Goal: Task Accomplishment & Management: Manage account settings

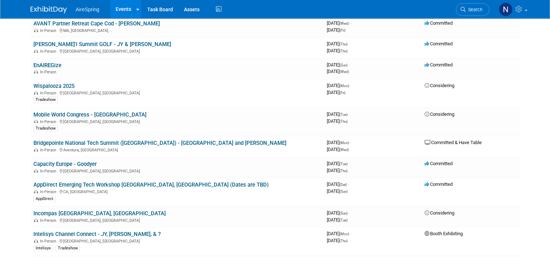
scroll to position [945, 0]
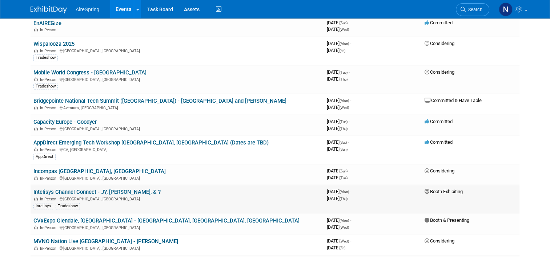
click at [87, 189] on link "Intelisys Channel Connect - JY, [PERSON_NAME], & ?" at bounding box center [96, 192] width 127 height 7
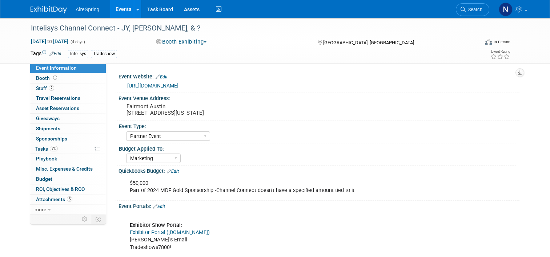
select select "Partner Event"
select select "Marketing"
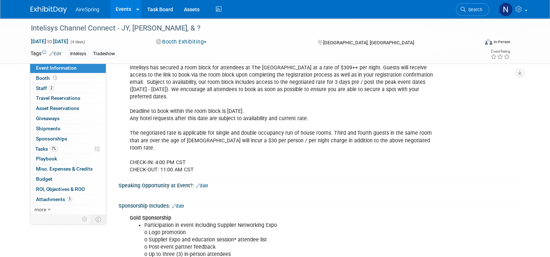
scroll to position [545, 0]
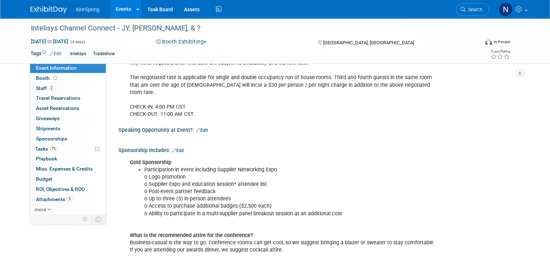
click at [176, 148] on link "Edit" at bounding box center [178, 150] width 12 height 5
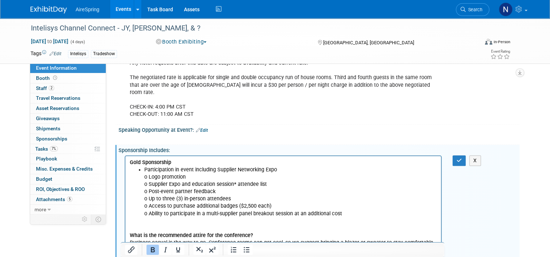
scroll to position [0, 0]
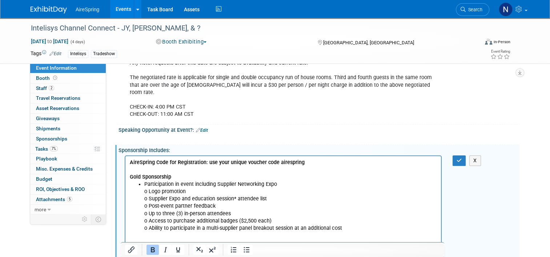
click at [278, 163] on b "AireSpring Code for Registration: use your unique voucher code airespring" at bounding box center [217, 163] width 175 height 6
drag, startPoint x: 279, startPoint y: 164, endPoint x: 208, endPoint y: 165, distance: 70.5
click at [208, 165] on b "AireSpring Code for Registration: use your unique voucher code airespring" at bounding box center [217, 163] width 175 height 6
click at [460, 158] on icon "button" at bounding box center [459, 160] width 5 height 5
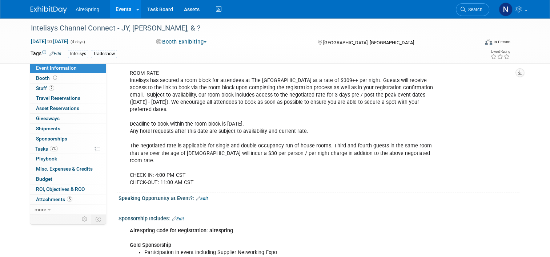
scroll to position [436, 0]
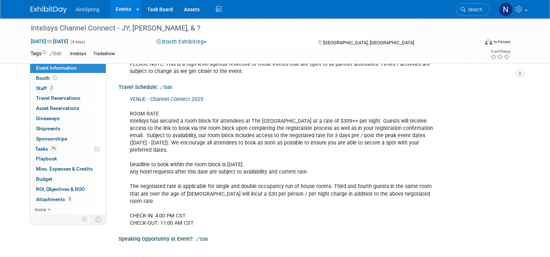
click at [166, 87] on link "Edit" at bounding box center [166, 87] width 12 height 5
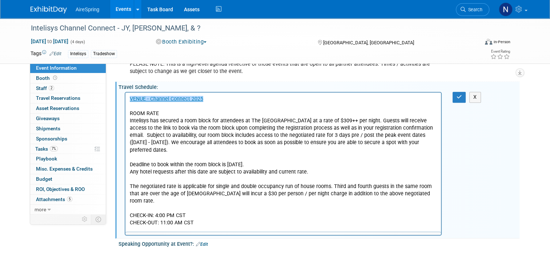
scroll to position [0, 0]
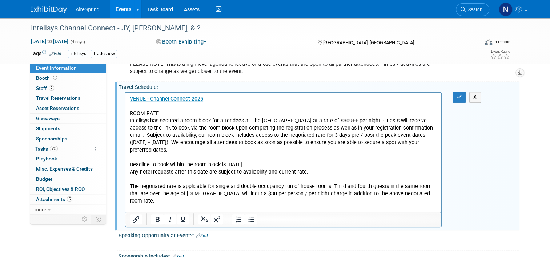
drag, startPoint x: 272, startPoint y: 158, endPoint x: 194, endPoint y: 157, distance: 77.8
click at [194, 157] on p "VENUE - Channel Connect 2025 ROOM RATE Intelisys has secured a room block for a…" at bounding box center [283, 161] width 307 height 131
click at [240, 165] on p "VENUE - Channel Connect 2025 ROOM RATE Intelisys has secured a room block for a…" at bounding box center [283, 161] width 307 height 131
click at [456, 92] on button "button" at bounding box center [459, 97] width 13 height 11
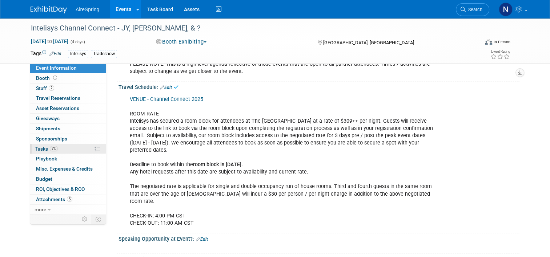
click at [64, 148] on link "7% Tasks 7%" at bounding box center [68, 149] width 76 height 10
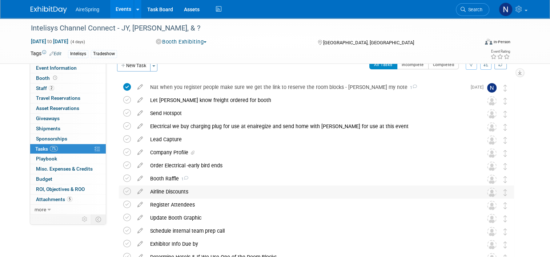
scroll to position [36, 0]
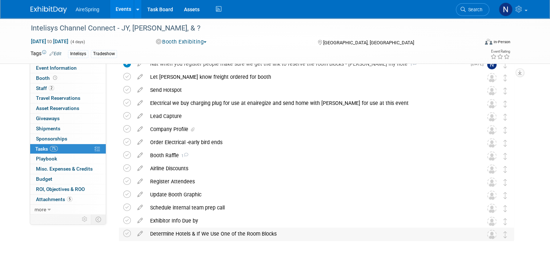
click at [208, 237] on div "Determine Hotels & If We Use One of the Room Blocks" at bounding box center [309, 234] width 326 height 12
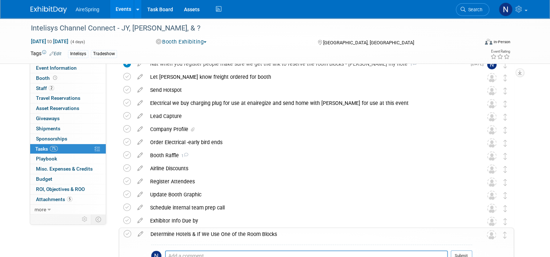
click at [207, 238] on div "Determine Hotels & If We Use One of the Room Blocks" at bounding box center [309, 234] width 325 height 12
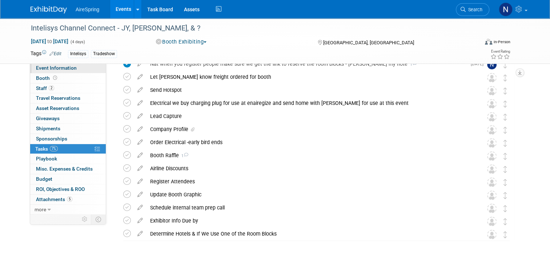
click at [53, 67] on span "Event Information" at bounding box center [56, 68] width 41 height 6
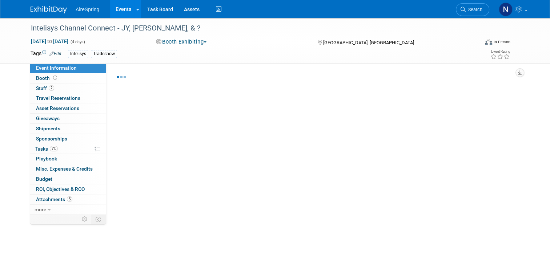
select select "Partner Event"
select select "Marketing"
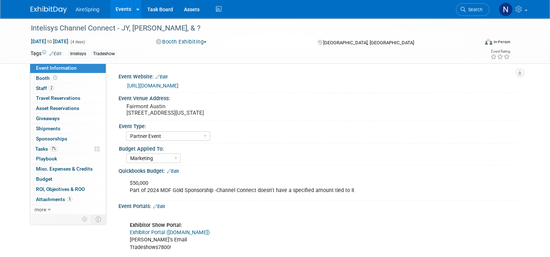
click at [175, 87] on link "https://events.intelisys.com/event/icc25/summary" at bounding box center [152, 86] width 51 height 6
click at [67, 149] on link "7% Tasks 7%" at bounding box center [68, 149] width 76 height 10
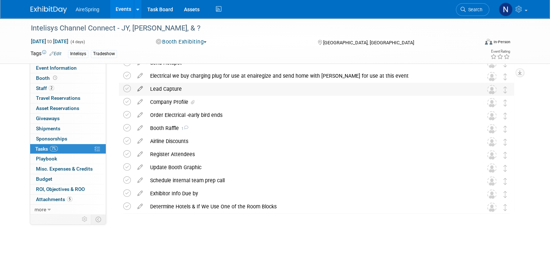
scroll to position [64, 0]
click at [164, 152] on div "Register Attendees" at bounding box center [309, 154] width 326 height 12
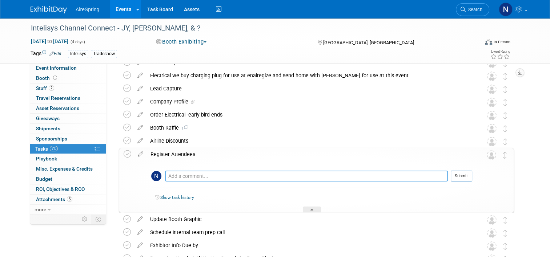
drag, startPoint x: 164, startPoint y: 152, endPoint x: 174, endPoint y: 177, distance: 27.5
click at [174, 177] on textarea at bounding box center [306, 176] width 283 height 11
paste textarea "X8NWJ54W7JS"
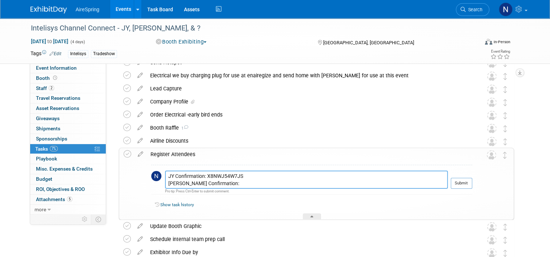
type textarea "JY Confirmation: X8NWJ54W7JS Scott Confirmation:"
click at [466, 182] on button "Submit" at bounding box center [461, 183] width 21 height 11
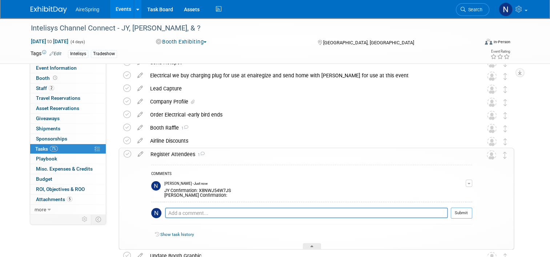
drag, startPoint x: 237, startPoint y: 189, endPoint x: 160, endPoint y: 191, distance: 76.7
click at [164, 191] on div "JY Confirmation: X8NWJ54W7JS Scott Confirmation:" at bounding box center [314, 193] width 301 height 12
click at [264, 169] on div "COMMENTS Natalie Pyron - Just now JY Confirmation: X8NWJ54W7JS Scott Confirmati…" at bounding box center [311, 196] width 321 height 63
click at [328, 189] on div "JY Confirmation: X8NWJ54W7JS Scott Confirmation:" at bounding box center [314, 193] width 301 height 12
click at [471, 182] on button "button" at bounding box center [469, 183] width 7 height 7
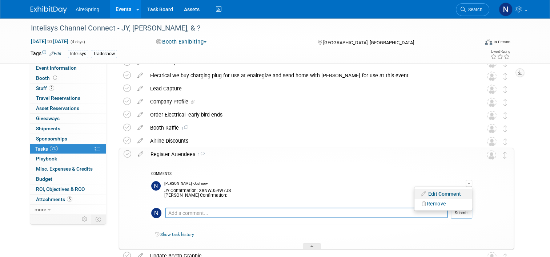
click at [459, 195] on link "Edit Comment" at bounding box center [442, 194] width 57 height 10
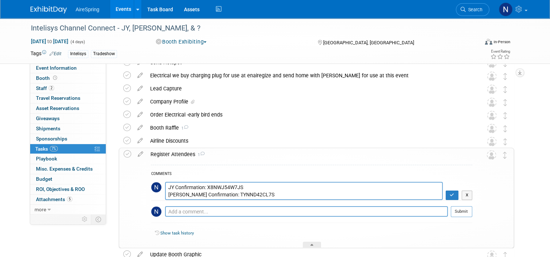
drag, startPoint x: 256, startPoint y: 197, endPoint x: 148, endPoint y: 184, distance: 109.1
click at [151, 184] on tr "JY Confirmation: X8NWJ54W7JS Scott Confirmation: X" at bounding box center [311, 191] width 321 height 18
type textarea "JY Confirmation: X8NWJ54W7JS Scott Confirmation: TYNND42CL7S"
click at [454, 197] on icon "button" at bounding box center [452, 195] width 5 height 4
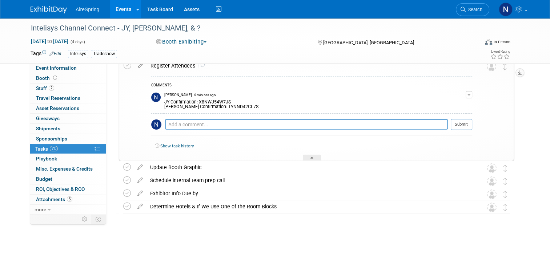
scroll to position [153, 0]
click at [214, 208] on div "Determine Hotels & If We Use One of the Room Blocks" at bounding box center [309, 206] width 326 height 12
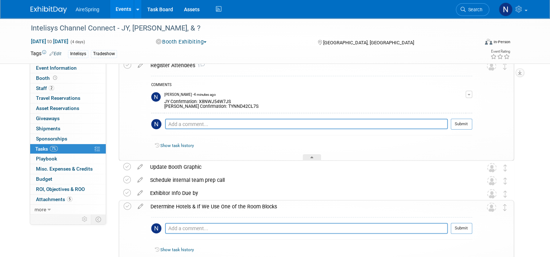
click at [214, 208] on div "Determine Hotels & If We Use One of the Room Blocks" at bounding box center [309, 207] width 325 height 12
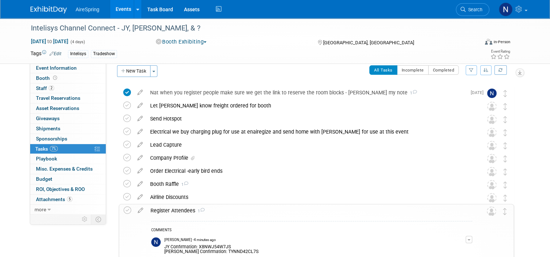
scroll to position [0, 0]
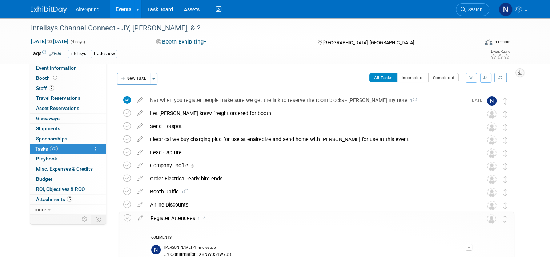
click at [134, 79] on button "New Task" at bounding box center [133, 79] width 33 height 12
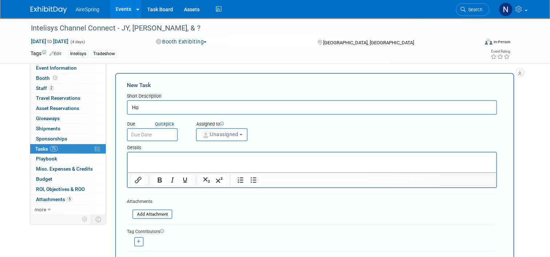
type input "H"
click at [167, 163] on html at bounding box center [312, 158] width 369 height 10
click at [236, 110] on input "Show Hotel Room Block Ends Oct. 10th" at bounding box center [312, 107] width 370 height 15
drag, startPoint x: 220, startPoint y: 108, endPoint x: 208, endPoint y: 107, distance: 11.8
click at [208, 107] on input "Show Hotel Room Block Ends Oct. 10th" at bounding box center [312, 107] width 370 height 15
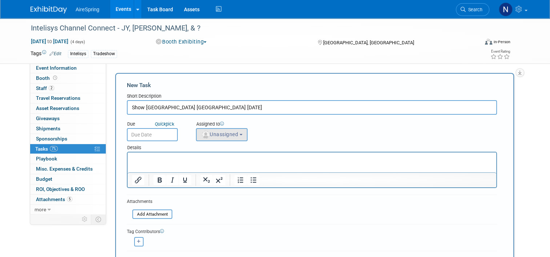
type input "Show Hotel Room Block Ends Oct. 3rd"
click at [212, 138] on button "Unassigned" at bounding box center [222, 134] width 52 height 13
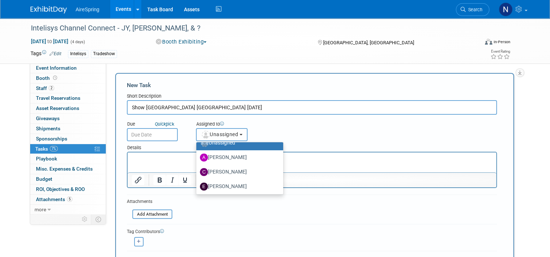
scroll to position [73, 0]
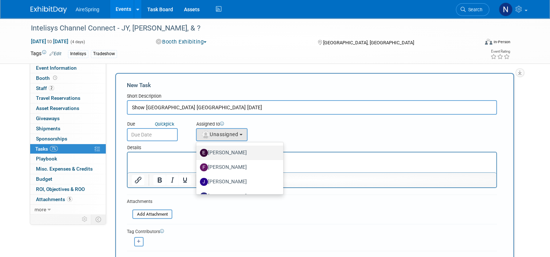
click at [228, 157] on label "erica arjona" at bounding box center [238, 153] width 76 height 12
click at [197, 154] on input "erica arjona" at bounding box center [195, 152] width 5 height 5
select select "ee927d6a-6932-484d-b61a-f41f65bcf1ce"
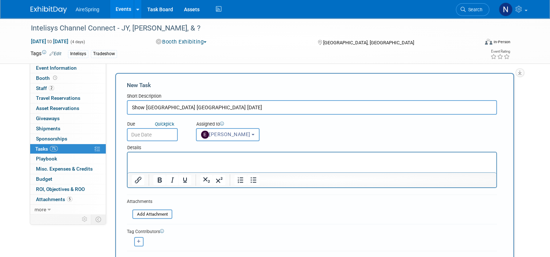
click at [148, 135] on input "text" at bounding box center [152, 134] width 51 height 13
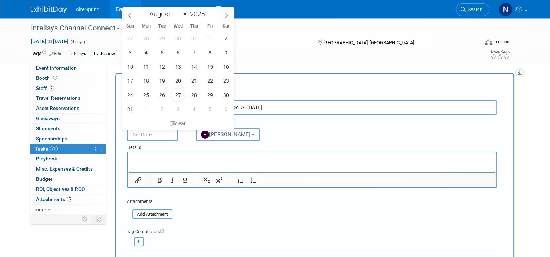
click at [231, 15] on span at bounding box center [226, 15] width 13 height 12
select select "8"
click at [178, 54] on span "10" at bounding box center [178, 52] width 14 height 14
type input "Sep 10, 2025"
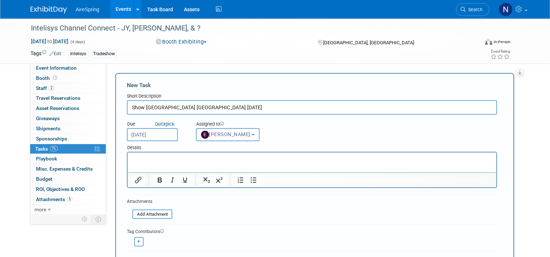
click at [265, 116] on div "Due Quick pick Sep 10, 2025 Assigned to <img src="https://www.exhibitday.com/Im…" at bounding box center [311, 128] width 381 height 27
click at [268, 105] on input "Show Hotel Room Block Ends Oct. 3rd" at bounding box center [312, 107] width 370 height 15
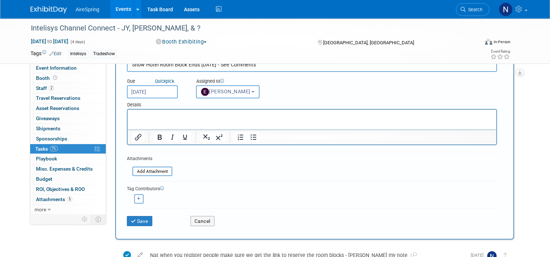
scroll to position [182, 0]
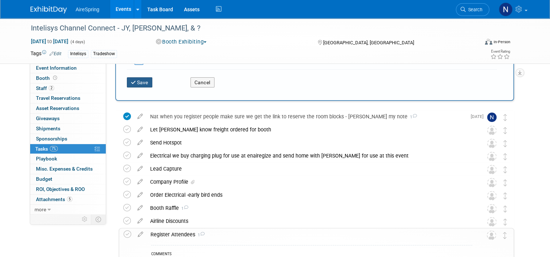
type input "Show Hotel Room Block Ends Oct. 3rd - See Comments"
click at [137, 79] on button "Save" at bounding box center [139, 82] width 25 height 10
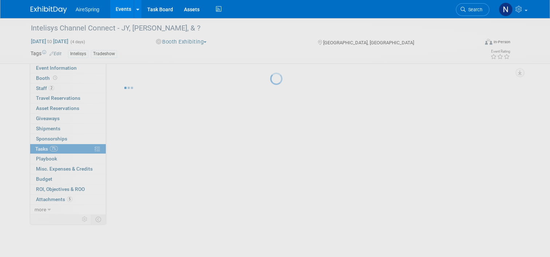
scroll to position [0, 0]
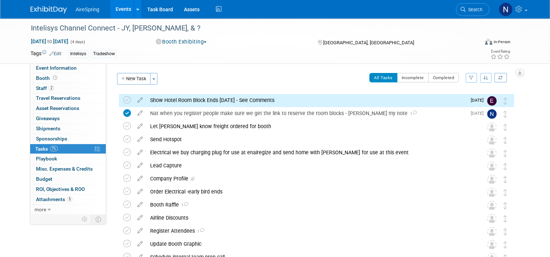
click at [177, 100] on div "Show Hotel Room Block Ends Oct. 3rd - See Comments" at bounding box center [306, 100] width 320 height 12
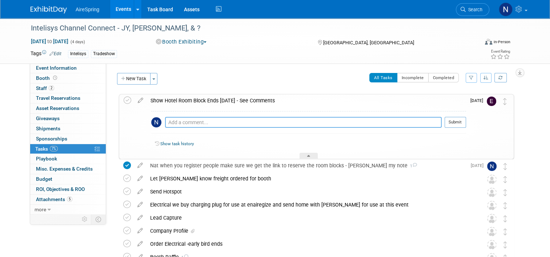
click at [196, 122] on textarea at bounding box center [303, 122] width 277 height 11
type textarea "I"
click at [289, 123] on textarea "Show hotel info is in the travel section on the main page" at bounding box center [303, 122] width 277 height 11
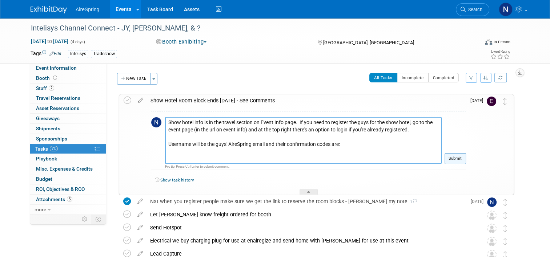
type textarea "Show hotel info is in the travel section on Event Info page. If you need to reg…"
click at [461, 159] on button "Submit" at bounding box center [455, 158] width 21 height 11
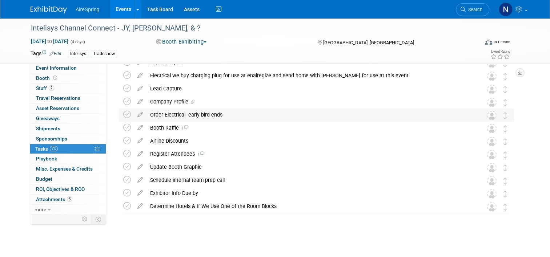
scroll to position [140, 0]
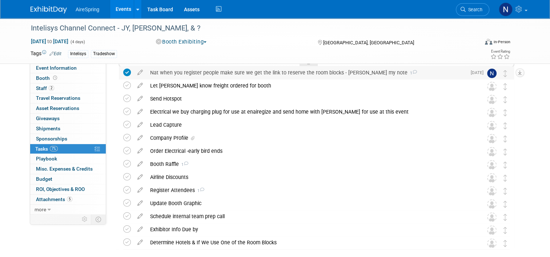
click at [170, 73] on div "Nat when you register people make sure we get the link to reserve the room bloc…" at bounding box center [306, 73] width 320 height 12
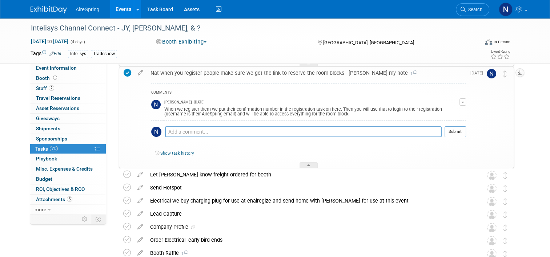
click at [183, 75] on div "Nat when you register people make sure we get the link to reserve the room bloc…" at bounding box center [306, 73] width 319 height 12
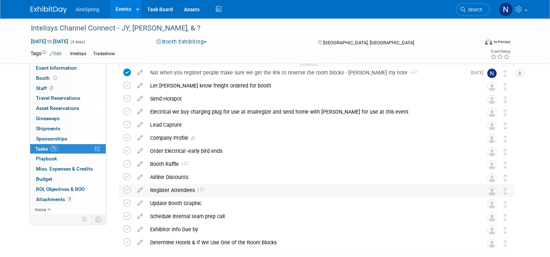
click at [166, 189] on div "Register Attendees 1" at bounding box center [309, 190] width 326 height 12
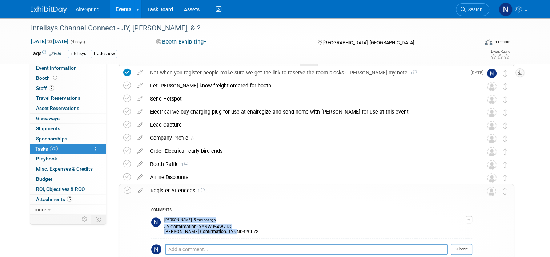
drag, startPoint x: 233, startPoint y: 229, endPoint x: 158, endPoint y: 226, distance: 74.2
click at [158, 226] on tr "Natalie Pyron - 5 minutes ago JY Confirmation: X8NWJ54W7JS Scott Confirmation: …" at bounding box center [311, 227] width 321 height 24
drag, startPoint x: 158, startPoint y: 226, endPoint x: 163, endPoint y: 228, distance: 5.1
click at [164, 228] on div "JY Confirmation: X8NWJ54W7JS Scott Confirmation: TYNND42CL7S" at bounding box center [314, 229] width 301 height 12
click at [164, 227] on div "JY Confirmation: X8NWJ54W7JS Scott Confirmation: TYNND42CL7S" at bounding box center [314, 229] width 301 height 12
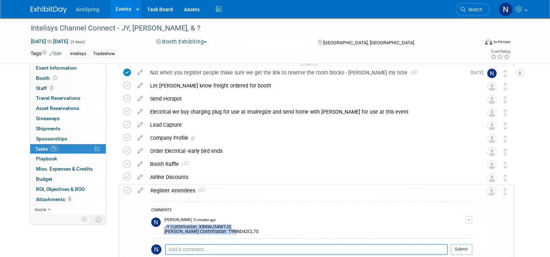
drag, startPoint x: 159, startPoint y: 227, endPoint x: 237, endPoint y: 231, distance: 77.5
click at [237, 231] on div "JY Confirmation: X8NWJ54W7JS Scott Confirmation: TYNND42CL7S" at bounding box center [314, 229] width 301 height 12
copy div "JY Confirmation: X8NWJ54W7JS Scott Confirmation: TYNND42CL7S"
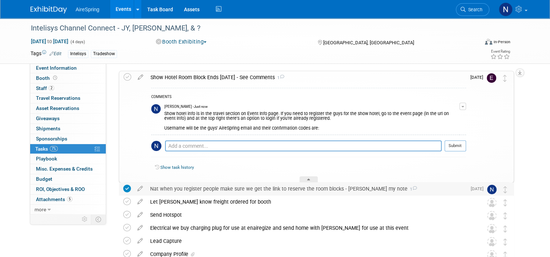
scroll to position [0, 0]
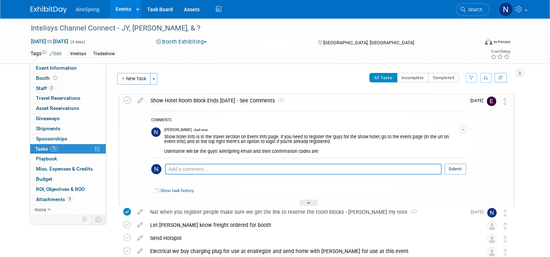
click at [466, 128] on button "button" at bounding box center [462, 129] width 7 height 7
click at [460, 140] on link "Edit Comment" at bounding box center [436, 140] width 57 height 10
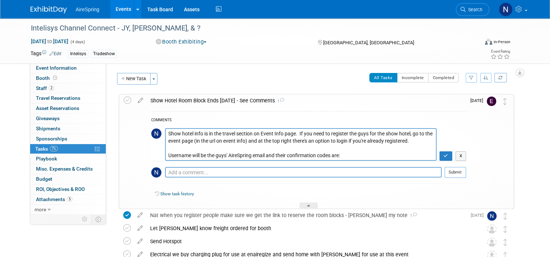
click at [356, 154] on textarea "Show hotel info is in the travel section on Event Info page. If you need to reg…" at bounding box center [301, 144] width 272 height 32
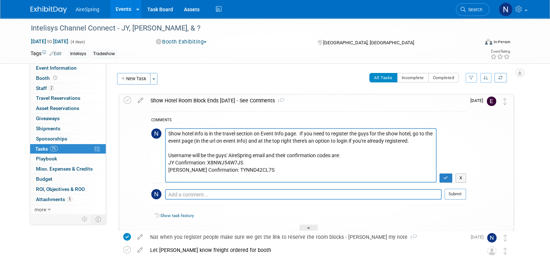
scroll to position [5, 0]
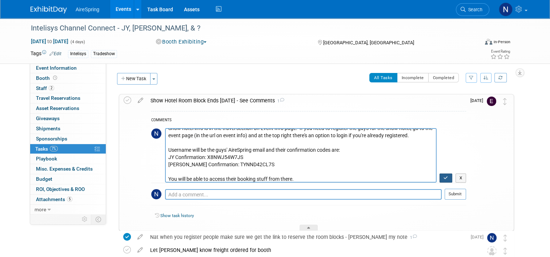
type textarea "Show hotel info is in the travel section on Event Info page. If you need to reg…"
click at [452, 176] on button "button" at bounding box center [445, 178] width 13 height 9
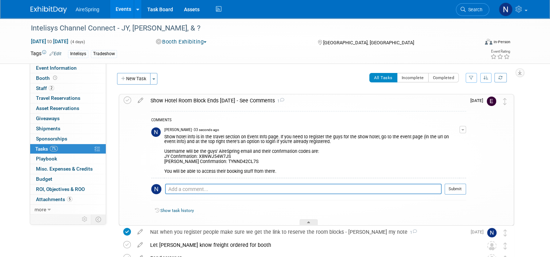
click at [188, 79] on div "All Tasks Incomplete Completed Filter by Assignee -- Select Assignee -- All una…" at bounding box center [337, 80] width 353 height 15
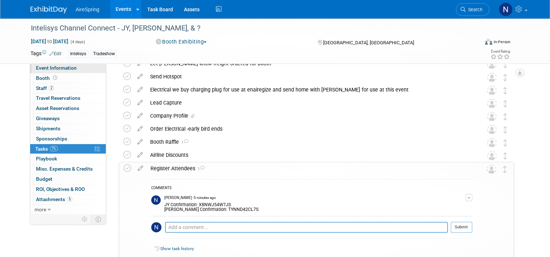
click at [81, 68] on link "Event Information" at bounding box center [68, 68] width 76 height 10
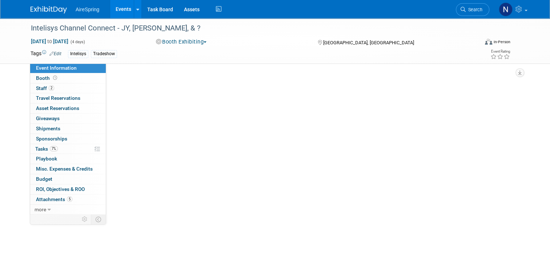
scroll to position [0, 0]
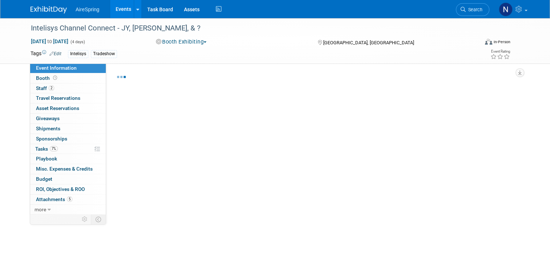
select select "Partner Event"
select select "Marketing"
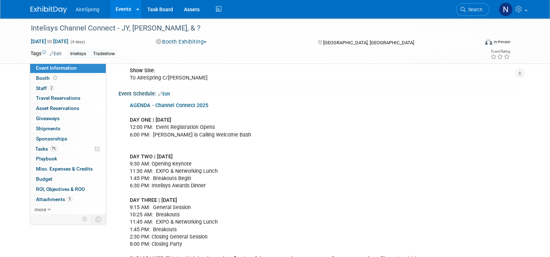
scroll to position [145, 0]
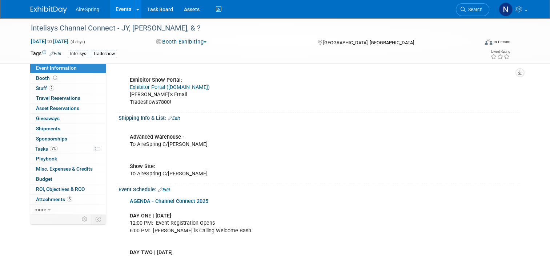
click at [161, 188] on link "Edit" at bounding box center [164, 190] width 12 height 5
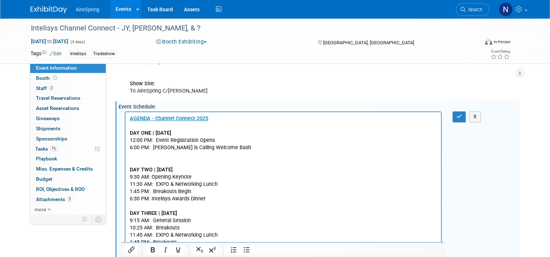
scroll to position [218, 0]
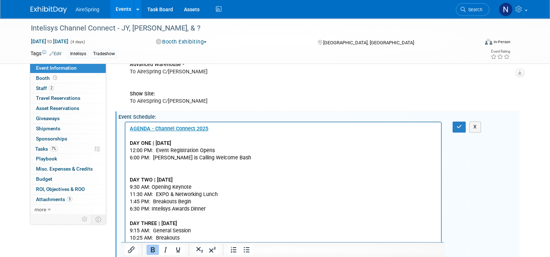
drag, startPoint x: 203, startPoint y: 266, endPoint x: 125, endPoint y: 145, distance: 143.9
click at [125, 145] on html "AGENDA - Channel Connect 2025 DAY ONE | MONDAY, NOVEMBER 3 12:00 PM: Event Regi…" at bounding box center [283, 207] width 316 height 171
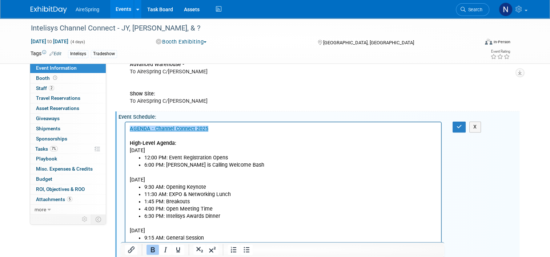
scroll to position [282, 0]
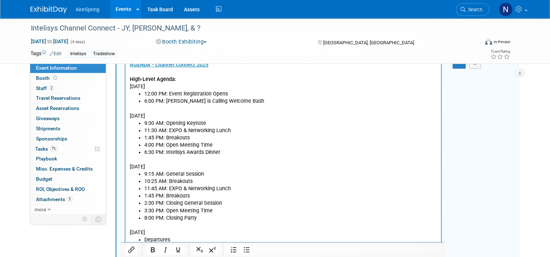
drag, startPoint x: 189, startPoint y: 168, endPoint x: 115, endPoint y: 165, distance: 74.2
click at [125, 165] on html "AGENDA - Channel Connect 2025 High-Level Agenda: Monday, November 3 12:00 PM: E…" at bounding box center [283, 166] width 316 height 214
click at [201, 171] on li "9:15 AM: General Session" at bounding box center [290, 174] width 293 height 7
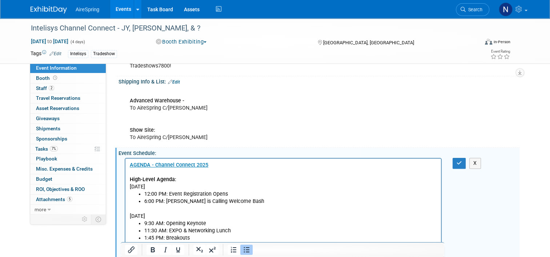
scroll to position [173, 0]
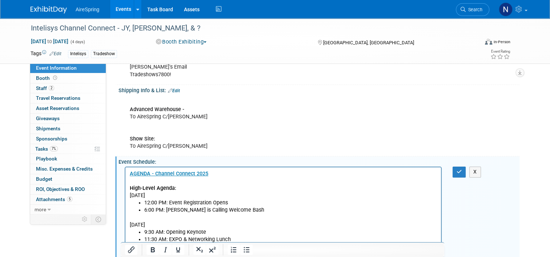
drag, startPoint x: 191, startPoint y: 223, endPoint x: 125, endPoint y: 225, distance: 66.2
drag, startPoint x: 180, startPoint y: 193, endPoint x: 113, endPoint y: 195, distance: 66.6
click at [212, 205] on li "12:00 PM: Event Registration Opens" at bounding box center [290, 203] width 293 height 7
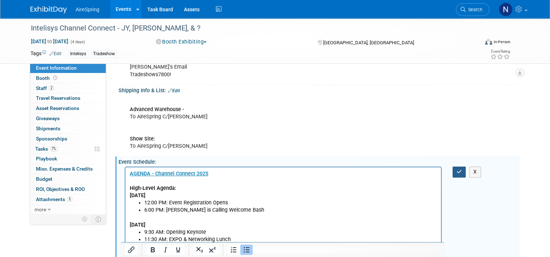
drag, startPoint x: 458, startPoint y: 167, endPoint x: 453, endPoint y: 169, distance: 4.6
click at [458, 168] on button "button" at bounding box center [459, 172] width 13 height 11
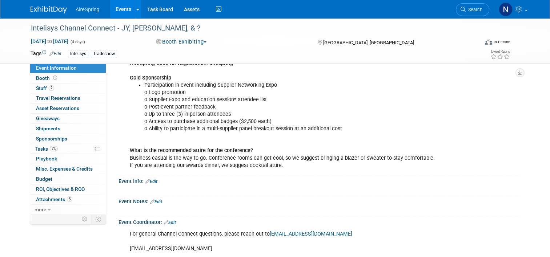
scroll to position [613, 0]
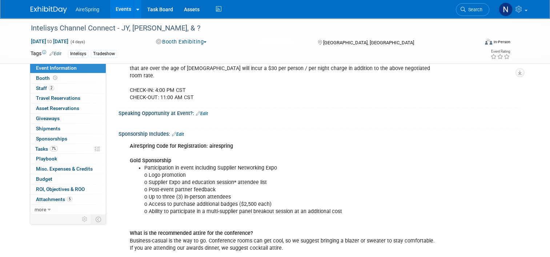
click at [178, 132] on link "Edit" at bounding box center [178, 134] width 12 height 5
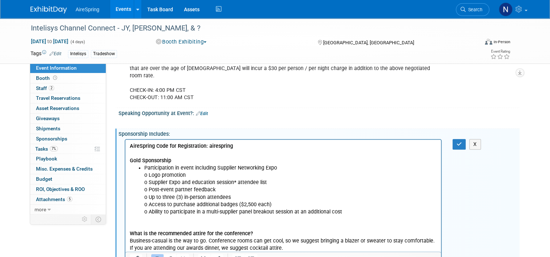
scroll to position [0, 0]
click at [236, 198] on li "Participation in event including Supplier Networking Expo o Logo promotion o Su…" at bounding box center [290, 197] width 293 height 66
click at [149, 205] on li "Participation in event including Supplier Networking Expo o Logo promotion o Su…" at bounding box center [290, 197] width 293 height 66
click at [283, 204] on li "Participation in event including Supplier Networking Expo o Logo promotion o Su…" at bounding box center [290, 197] width 293 height 66
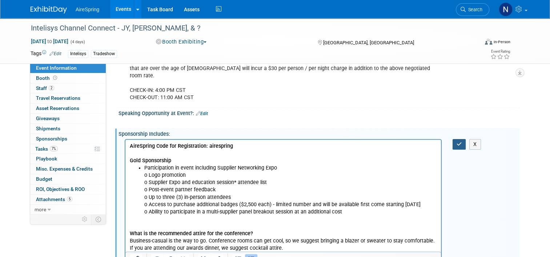
drag, startPoint x: 461, startPoint y: 125, endPoint x: 312, endPoint y: 21, distance: 181.5
click at [461, 142] on icon "button" at bounding box center [459, 144] width 5 height 5
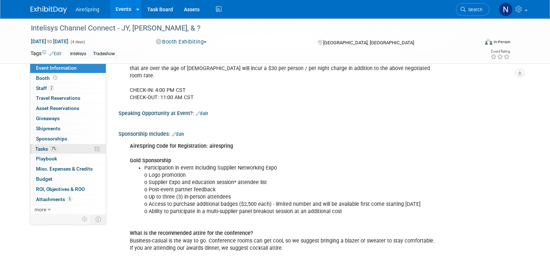
click at [68, 145] on link "7% Tasks 7%" at bounding box center [68, 149] width 76 height 10
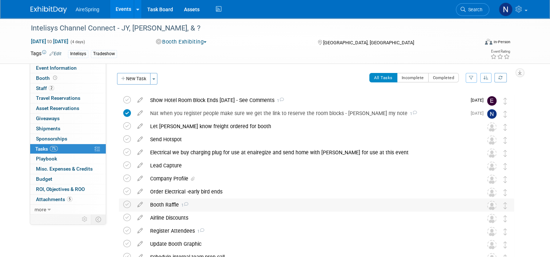
scroll to position [77, 0]
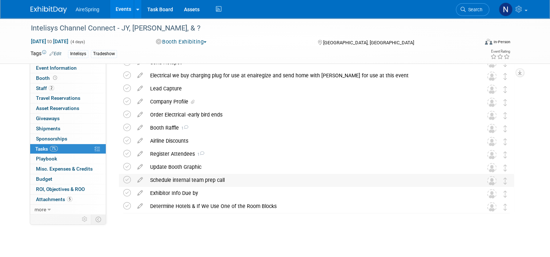
click at [190, 181] on div "Schedule internal team prep call" at bounding box center [309, 180] width 326 height 12
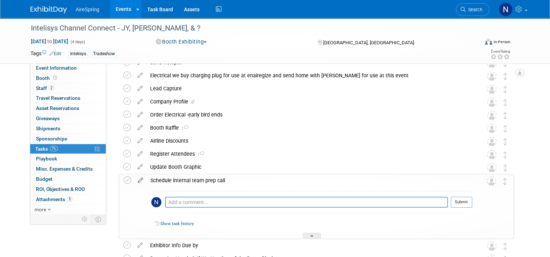
click at [137, 180] on icon at bounding box center [140, 178] width 13 height 9
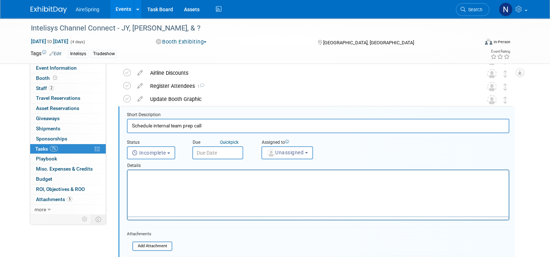
scroll to position [0, 0]
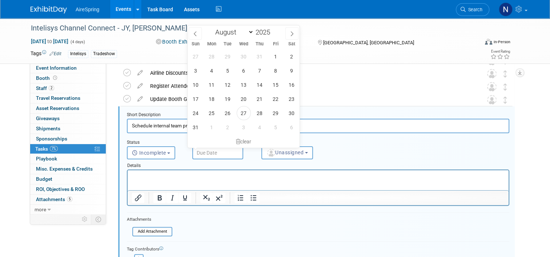
click at [213, 154] on input "text" at bounding box center [217, 152] width 51 height 13
click at [284, 33] on div "January February March April May June July August September October November De…" at bounding box center [244, 31] width 84 height 12
click at [289, 33] on span at bounding box center [291, 33] width 13 height 12
select select "8"
click at [241, 81] on span "17" at bounding box center [244, 85] width 14 height 14
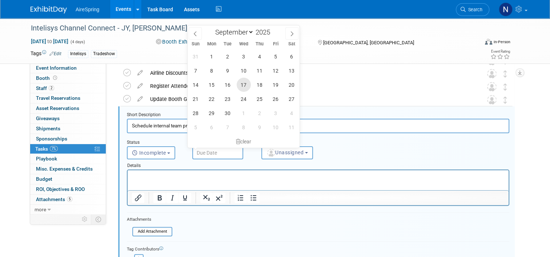
type input "Sep 17, 2025"
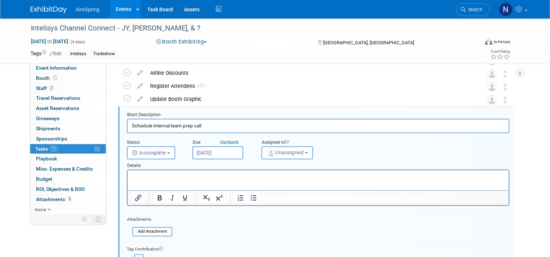
click at [272, 227] on form "Short Description Schedule internal team prep call Status <i class="far fa-cloc…" at bounding box center [317, 202] width 393 height 181
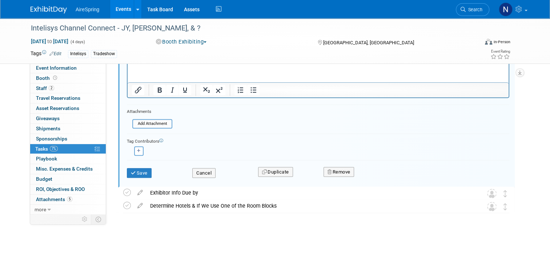
scroll to position [108, 0]
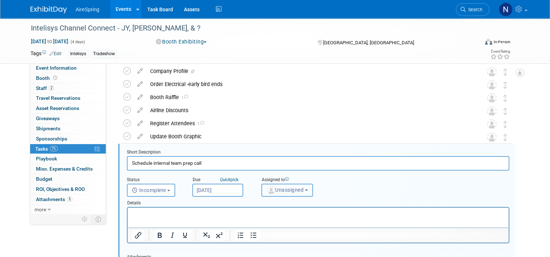
click at [276, 193] on button "Unassigned" at bounding box center [287, 190] width 52 height 13
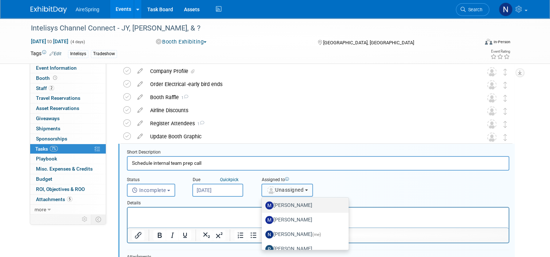
scroll to position [145, 0]
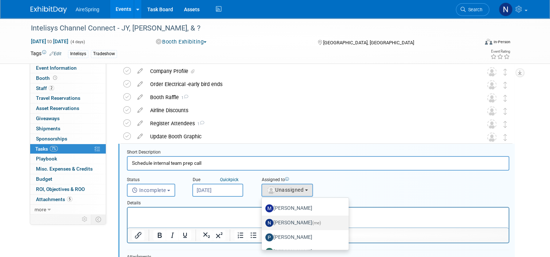
click at [286, 222] on label "Natalie Pyron (me)" at bounding box center [303, 223] width 76 height 12
click at [263, 222] on input "Natalie Pyron (me)" at bounding box center [260, 222] width 5 height 5
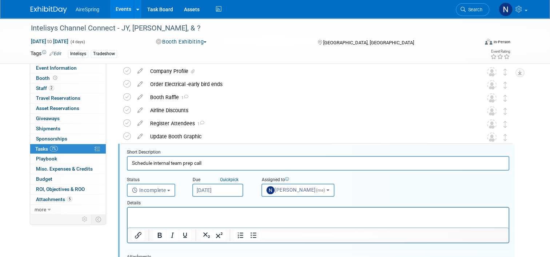
select select "cd28445e-66c1-440e-acf2-a156ad6158df"
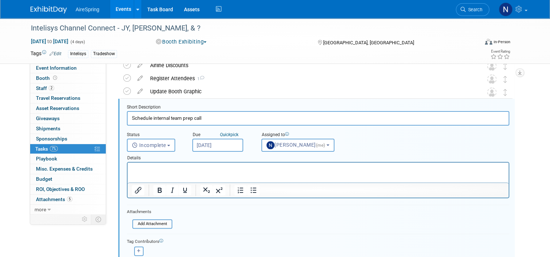
scroll to position [180, 0]
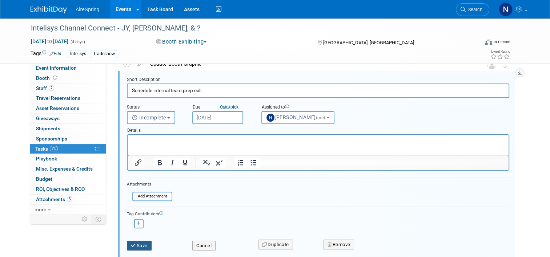
click at [141, 244] on button "Save" at bounding box center [139, 246] width 25 height 10
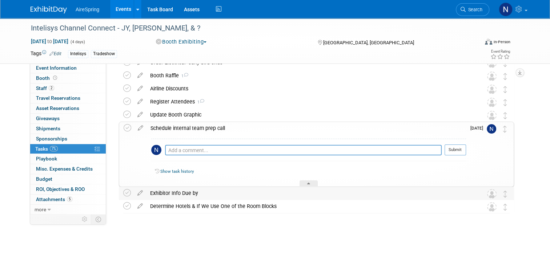
scroll to position [93, 0]
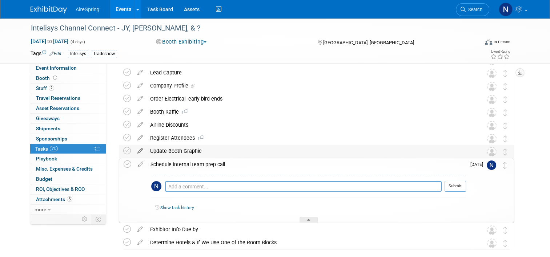
click at [137, 149] on icon at bounding box center [140, 149] width 13 height 9
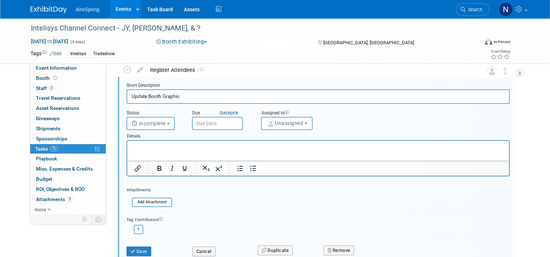
scroll to position [204, 0]
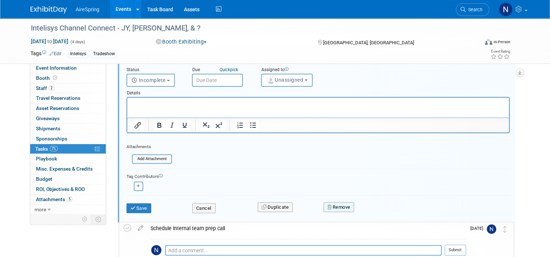
click at [333, 208] on button "Remove" at bounding box center [339, 207] width 31 height 10
click at [378, 213] on link "Yes" at bounding box center [379, 214] width 21 height 12
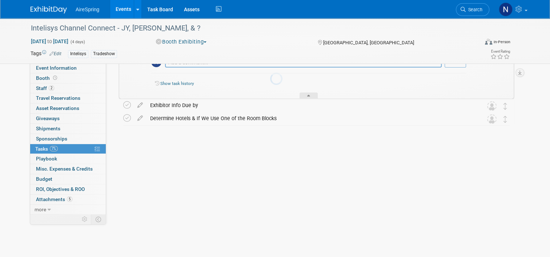
scroll to position [116, 0]
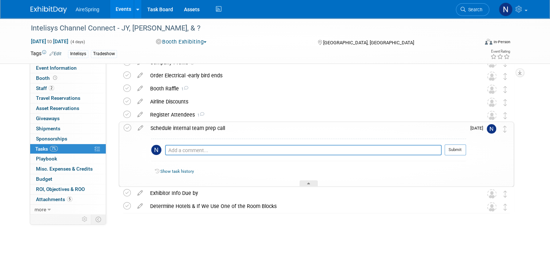
click at [118, 11] on link "Events" at bounding box center [123, 9] width 27 height 18
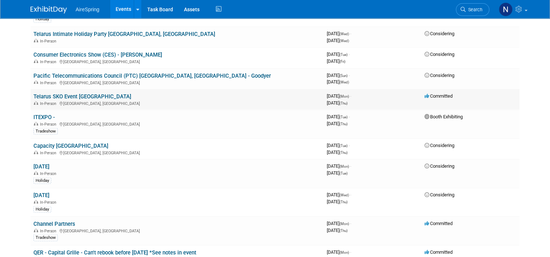
scroll to position [1292, 0]
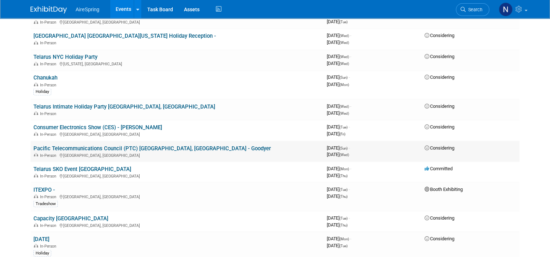
click at [68, 145] on link "Pacific Telecommunications Council (PTC) Honolulu, HI - Goodyer" at bounding box center [151, 148] width 237 height 7
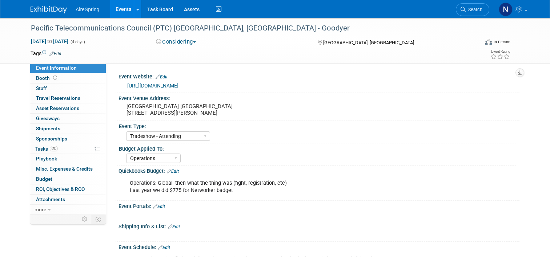
select select "Tradeshow - Attending"
select select "Operations"
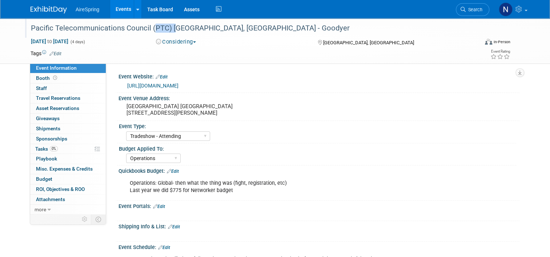
drag, startPoint x: 166, startPoint y: 28, endPoint x: 145, endPoint y: 28, distance: 20.7
click at [145, 28] on div "Pacific Telecommunications Council (PTC) Honolulu, HI - Goodyer" at bounding box center [248, 28] width 441 height 13
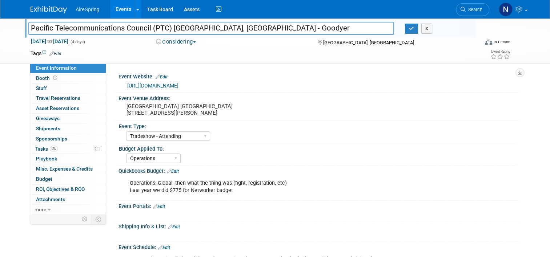
click at [156, 26] on input "Pacific Telecommunications Council (PTC) Honolulu, HI - Goodyer" at bounding box center [211, 28] width 366 height 13
click at [161, 22] on input "Pacific Telecommunications Council (PTC) Honolulu, HI - Goodyer" at bounding box center [211, 28] width 366 height 13
drag, startPoint x: 167, startPoint y: 26, endPoint x: 146, endPoint y: 27, distance: 20.7
click at [146, 27] on input "Pacific Telecommunications Council (PTC) Honolulu, HI - Goodyer" at bounding box center [211, 28] width 366 height 13
click at [28, 27] on input "Pacific Telecommunications Council Honolulu, HI - Goodyer" at bounding box center [211, 28] width 366 height 13
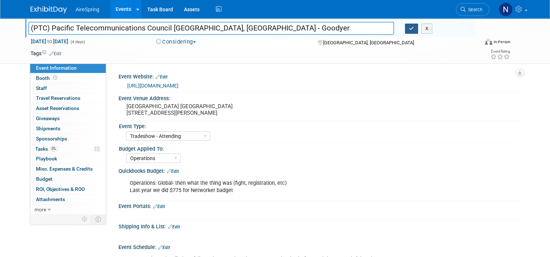
type input "(PTC) Pacific Telecommunications Council [GEOGRAPHIC_DATA], [GEOGRAPHIC_DATA] -…"
click at [407, 29] on button "button" at bounding box center [411, 29] width 13 height 10
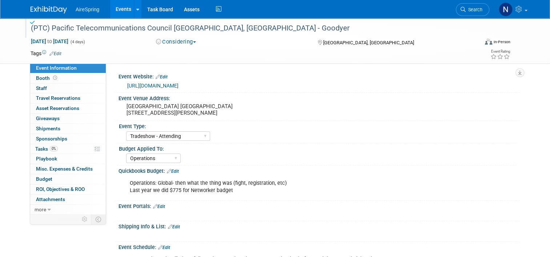
click at [189, 41] on button "Considering" at bounding box center [175, 42] width 45 height 8
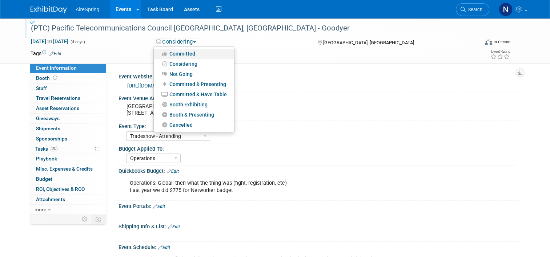
click at [203, 53] on link "Committed" at bounding box center [194, 54] width 80 height 10
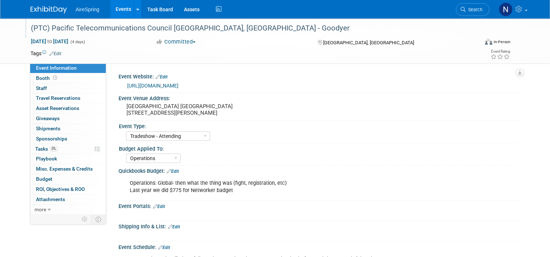
click at [178, 86] on link "https://www.ptc.org/ptc26/?utm_source=email&utm_medium=regopenssoon" at bounding box center [152, 86] width 51 height 6
click at [110, 10] on link "Events" at bounding box center [123, 9] width 27 height 18
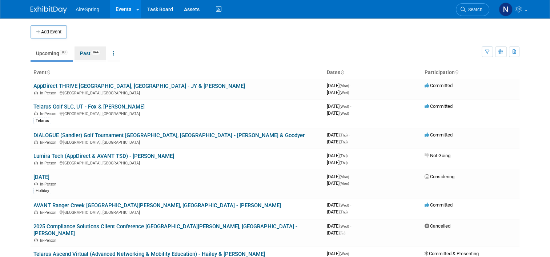
drag, startPoint x: 86, startPoint y: 58, endPoint x: 97, endPoint y: 57, distance: 11.3
click at [86, 58] on link "Past 944" at bounding box center [91, 54] width 32 height 14
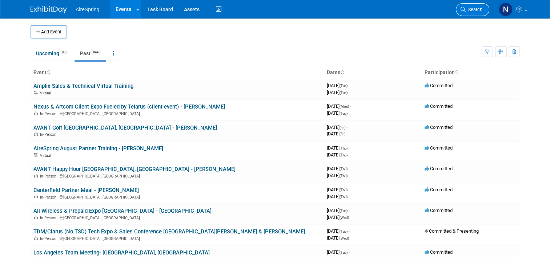
click at [479, 15] on link "Search" at bounding box center [472, 9] width 33 height 13
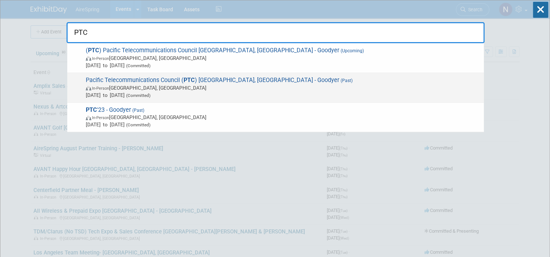
type input "PTC"
click at [314, 83] on span "Pacific Telecommunications Council ( PTC ) Honolulu, HI - Goodyer (Past) In-Per…" at bounding box center [282, 88] width 397 height 22
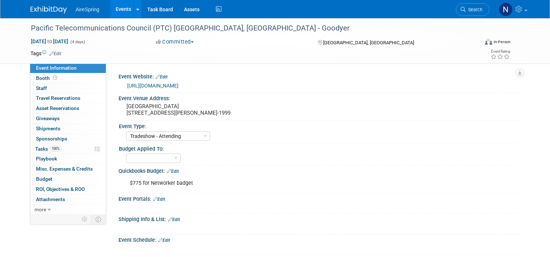
select select "Tradeshow - Attending"
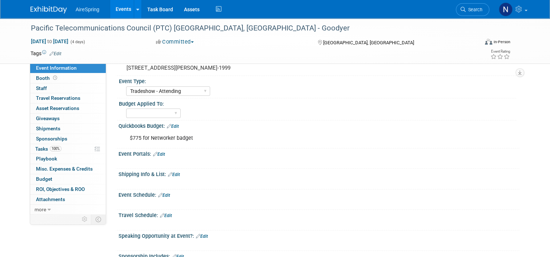
scroll to position [36, 0]
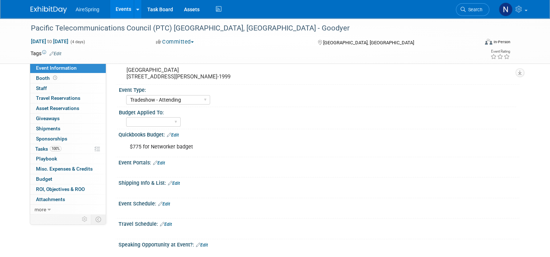
click at [205, 154] on div "$775 for Networker badget" at bounding box center [283, 147] width 317 height 15
click at [170, 138] on link "Edit" at bounding box center [173, 135] width 12 height 5
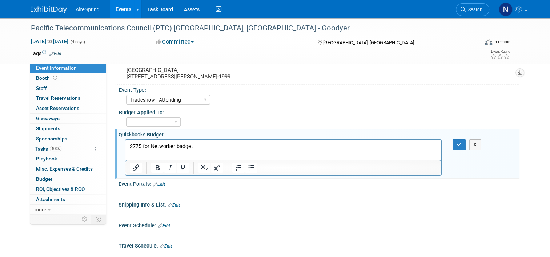
scroll to position [0, 0]
drag, startPoint x: 207, startPoint y: 150, endPoint x: 239, endPoint y: 300, distance: 153.5
click at [125, 148] on html "$775 for Networker badget" at bounding box center [283, 145] width 316 height 10
copy p "$775 for Networker badget"
click at [459, 150] on button "button" at bounding box center [459, 145] width 13 height 11
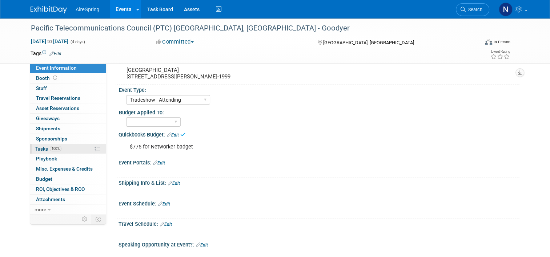
click at [67, 150] on link "100% Tasks 100%" at bounding box center [68, 149] width 76 height 10
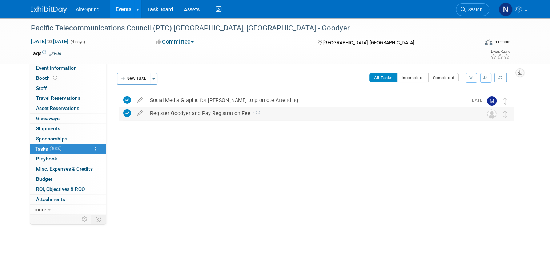
click at [208, 111] on div "Register Goodyer and Pay Registration Fee 1" at bounding box center [309, 113] width 326 height 12
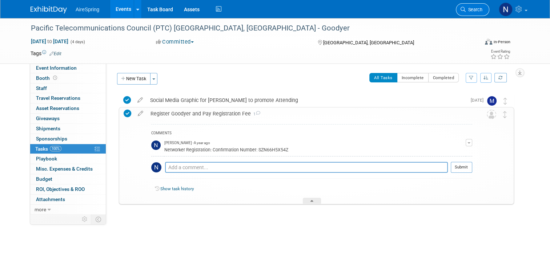
click at [482, 9] on span "Search" at bounding box center [474, 9] width 17 height 5
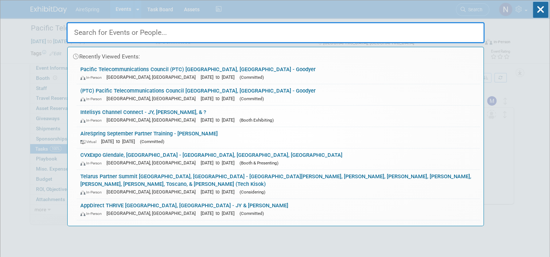
click at [206, 94] on link "(PTC) Pacific Telecommunications Council Honolulu, HI - Goodyer In-Person Honol…" at bounding box center [278, 94] width 403 height 21
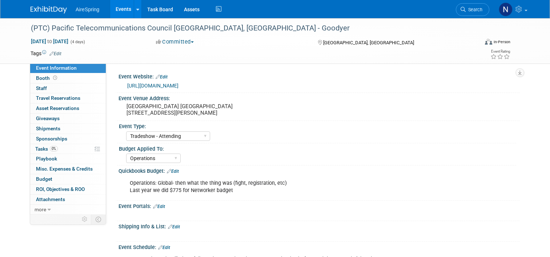
select select "Tradeshow - Attending"
select select "Operations"
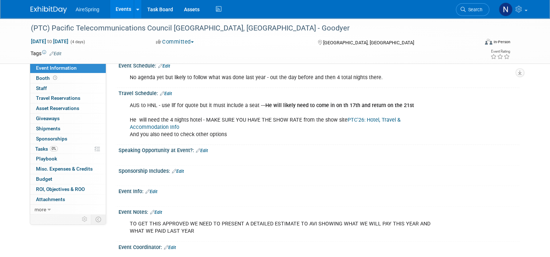
scroll to position [218, 0]
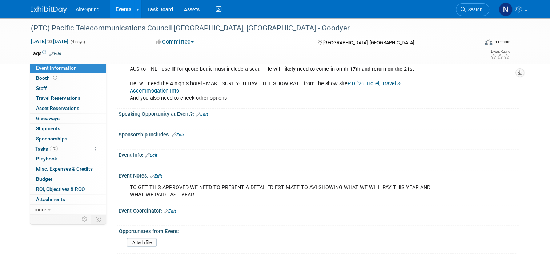
click at [153, 154] on link "Edit" at bounding box center [151, 155] width 12 height 5
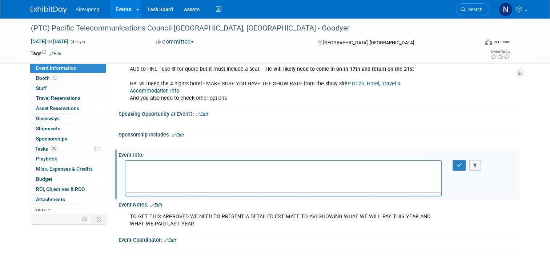
scroll to position [0, 0]
click at [470, 164] on div "X" at bounding box center [463, 165] width 21 height 11
click at [466, 164] on button "button" at bounding box center [459, 165] width 13 height 11
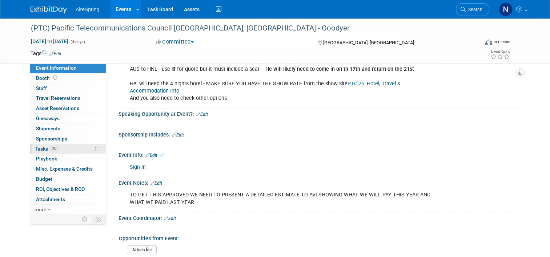
click at [75, 150] on link "0% Tasks 0%" at bounding box center [68, 149] width 76 height 10
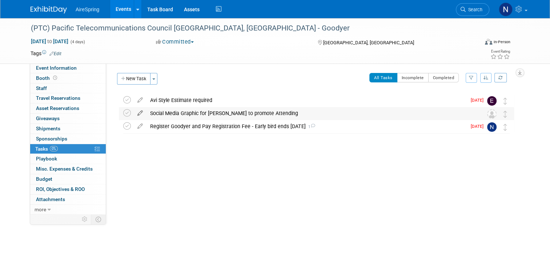
click at [138, 112] on icon at bounding box center [140, 111] width 13 height 9
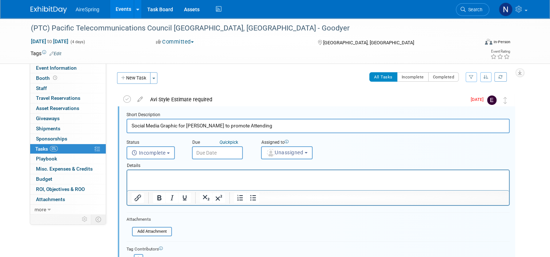
click at [222, 151] on input "text" at bounding box center [217, 152] width 51 height 13
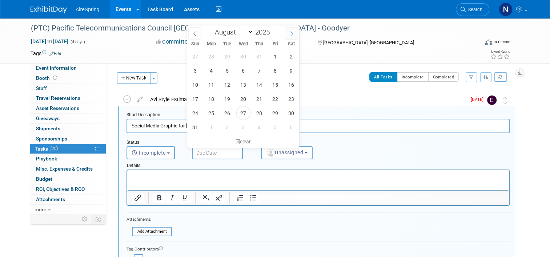
click at [297, 36] on span at bounding box center [291, 33] width 13 height 12
click at [196, 34] on icon at bounding box center [194, 33] width 5 height 5
click at [290, 33] on icon at bounding box center [291, 33] width 5 height 5
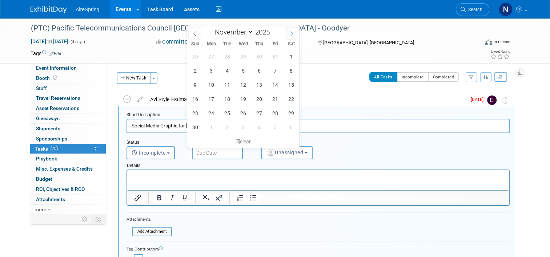
click at [290, 37] on span at bounding box center [291, 33] width 13 height 12
select select "11"
click at [243, 69] on span "10" at bounding box center [243, 71] width 14 height 14
type input "Dec 10, 2025"
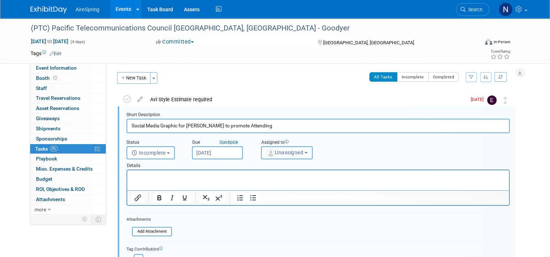
click at [274, 155] on button "Unassigned" at bounding box center [287, 152] width 52 height 13
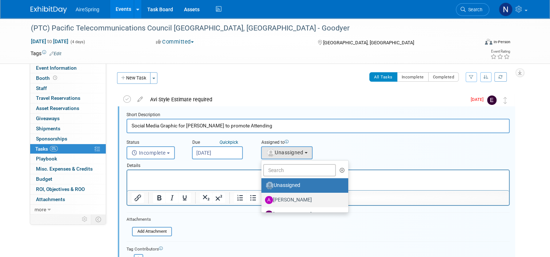
click at [286, 198] on label "Angie Handal" at bounding box center [303, 200] width 76 height 12
click at [262, 198] on input "Angie Handal" at bounding box center [260, 199] width 5 height 5
select select "5028e846-8fa2-4f70-bd6f-1b4a125832bd"
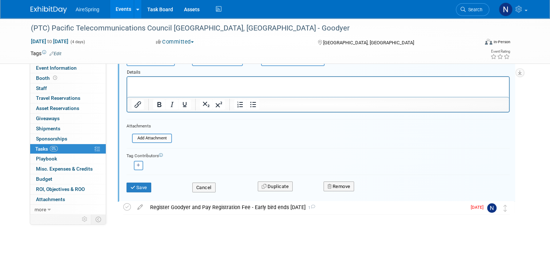
scroll to position [95, 0]
click at [144, 188] on button "Save" at bounding box center [138, 187] width 25 height 10
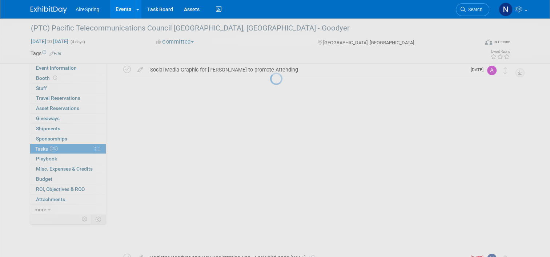
scroll to position [0, 0]
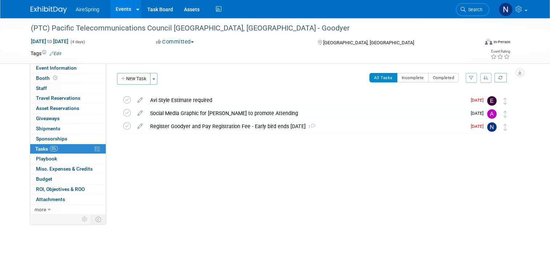
click at [112, 5] on link "Events" at bounding box center [123, 9] width 27 height 18
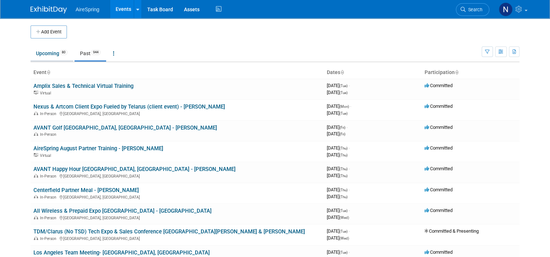
click at [45, 56] on link "Upcoming 80" at bounding box center [52, 54] width 43 height 14
